Goal: Transaction & Acquisition: Purchase product/service

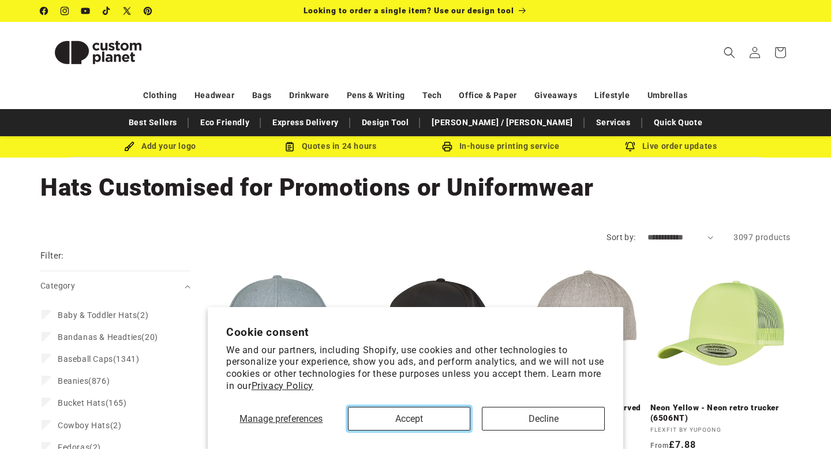
click at [428, 428] on button "Accept" at bounding box center [409, 419] width 123 height 24
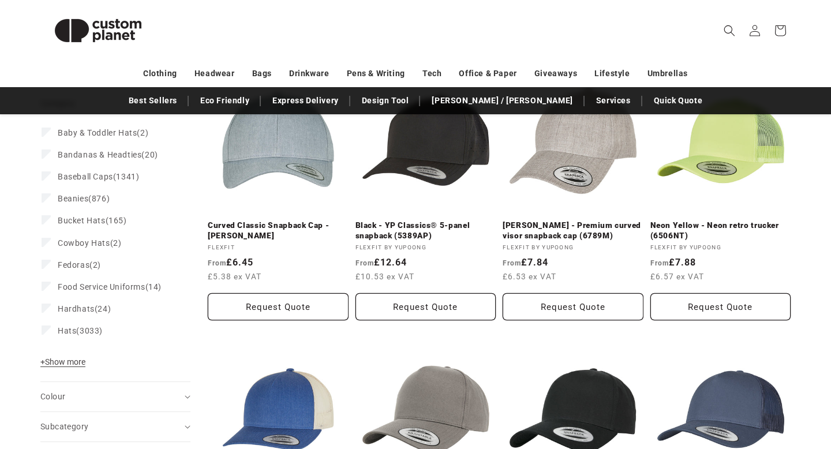
scroll to position [163, 0]
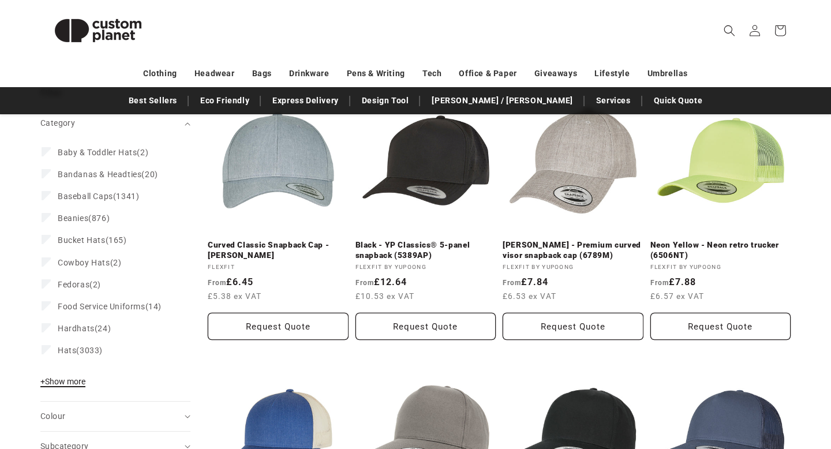
click at [72, 384] on span "+ Show more" at bounding box center [62, 381] width 45 height 9
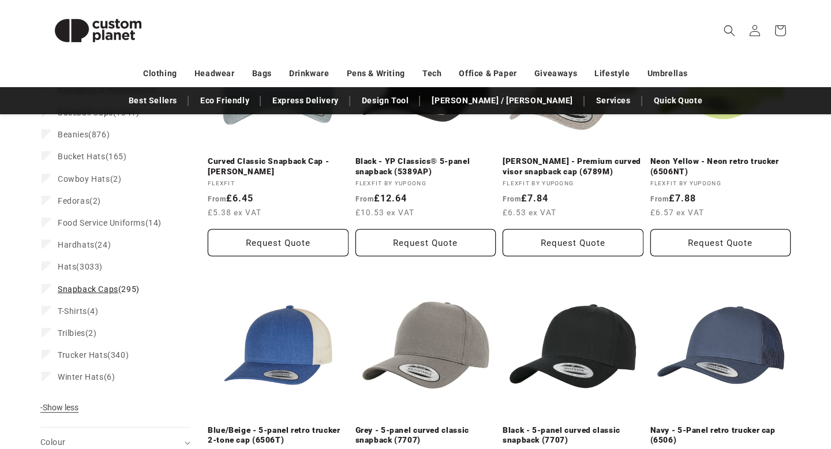
scroll to position [247, 0]
click at [51, 355] on label "Trucker Hats (340) Trucker Hats (340 products)" at bounding box center [112, 354] width 141 height 22
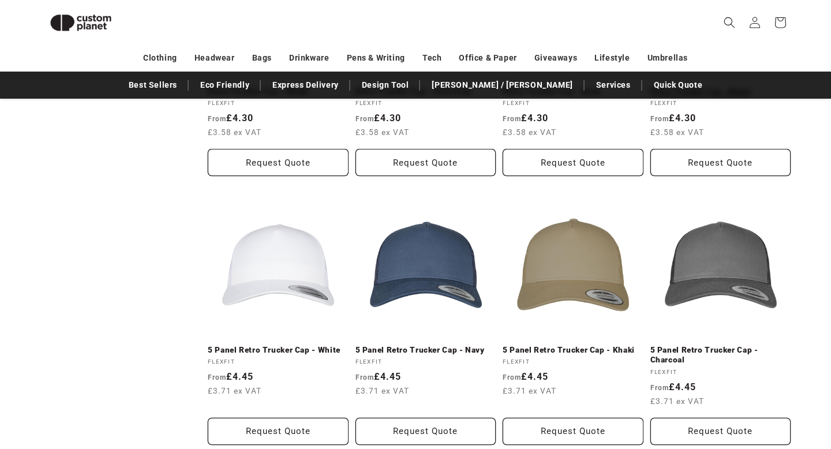
scroll to position [1110, 0]
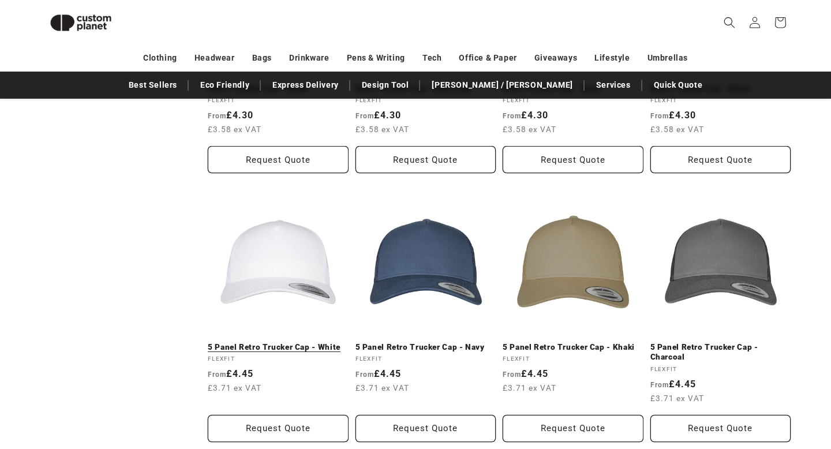
click at [291, 342] on link "5 Panel Retro Trucker Cap - White" at bounding box center [278, 347] width 141 height 10
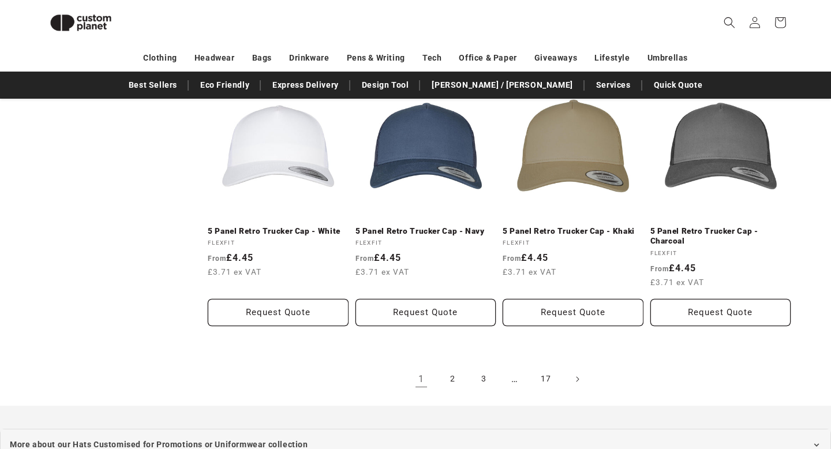
scroll to position [1225, 0]
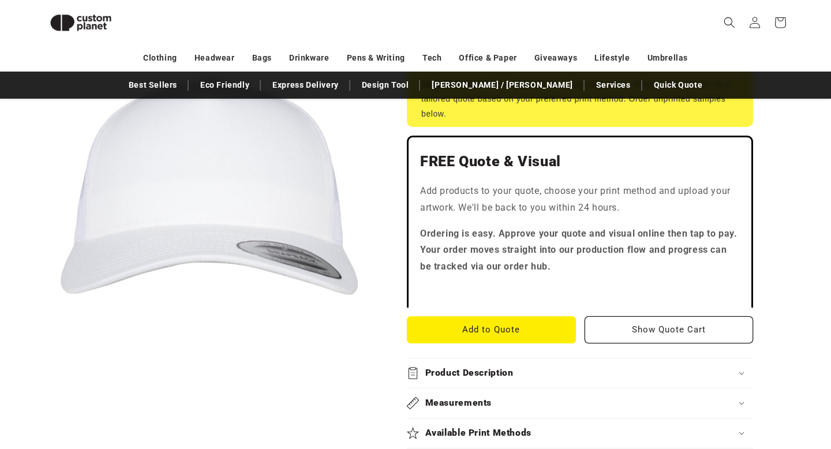
scroll to position [280, 0]
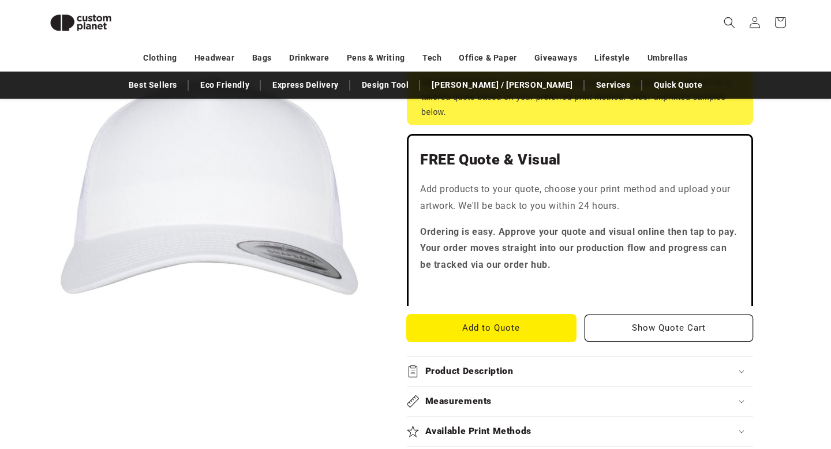
click at [523, 321] on button "Add to Quote" at bounding box center [491, 328] width 169 height 27
